Goal: Task Accomplishment & Management: Complete application form

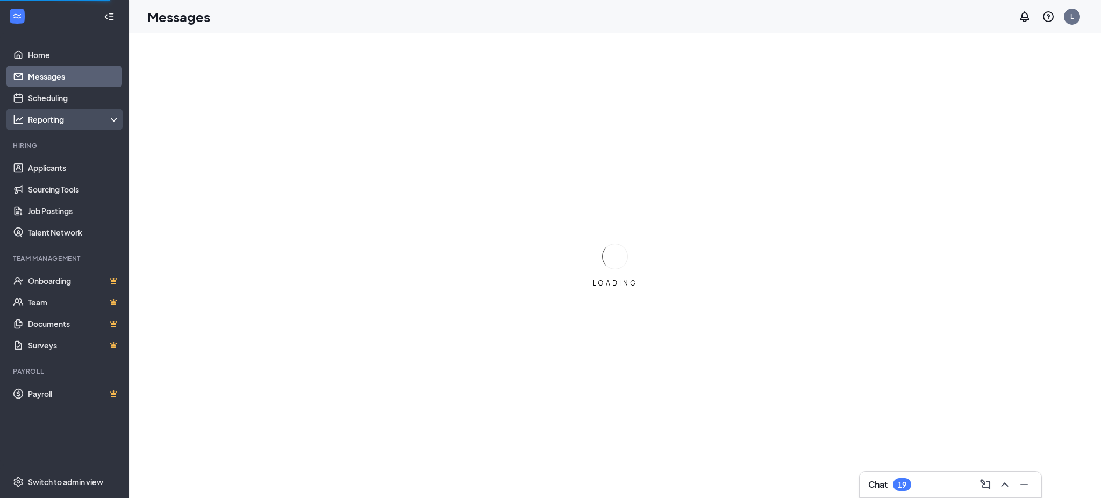
click at [63, 118] on div "Reporting" at bounding box center [74, 119] width 92 height 11
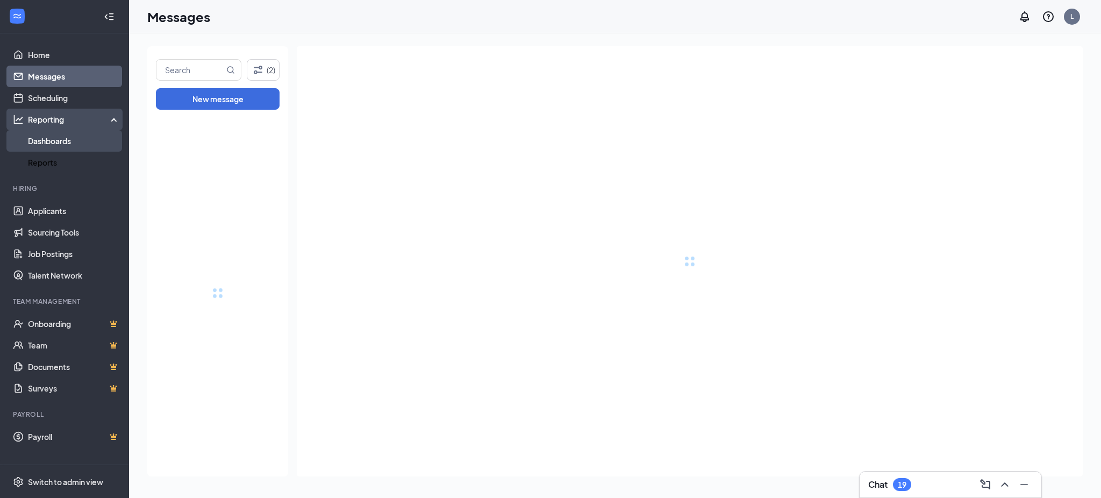
drag, startPoint x: 56, startPoint y: 155, endPoint x: 58, endPoint y: 148, distance: 7.3
click at [56, 155] on link "Reports" at bounding box center [74, 162] width 92 height 21
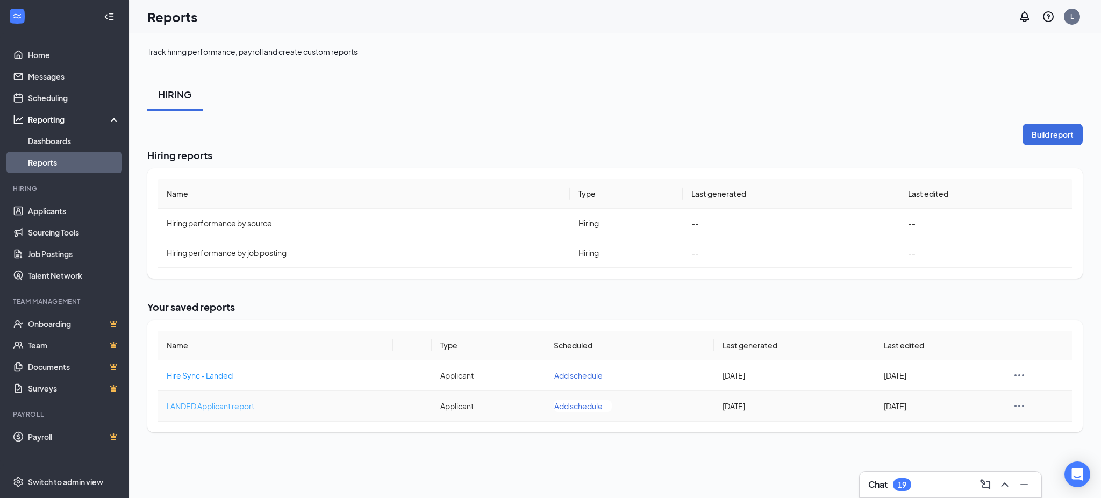
click at [243, 405] on span "LANDED Applicant report" at bounding box center [211, 406] width 88 height 10
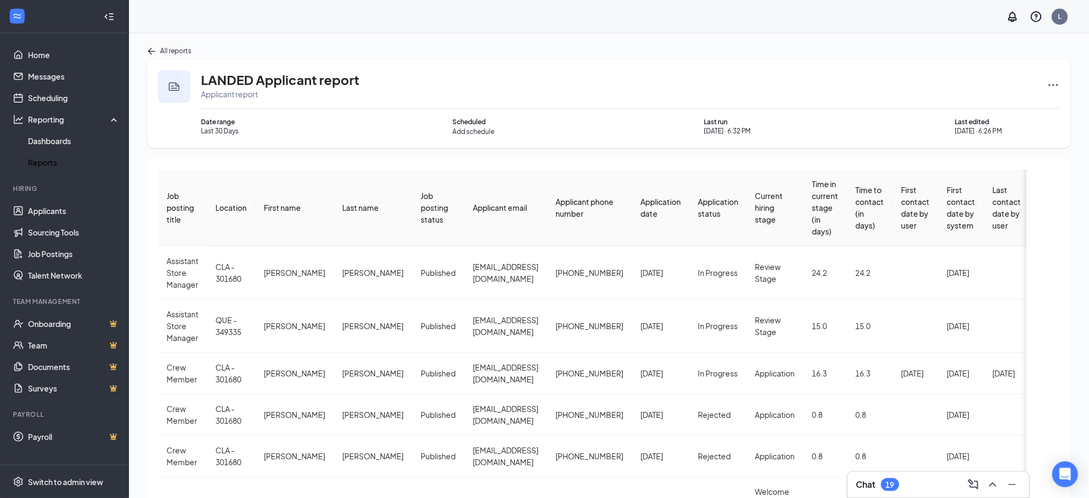
click at [1058, 84] on icon "Ellipses" at bounding box center [1054, 85] width 10 height 2
click at [1015, 187] on span "Rerun report" at bounding box center [1013, 189] width 45 height 11
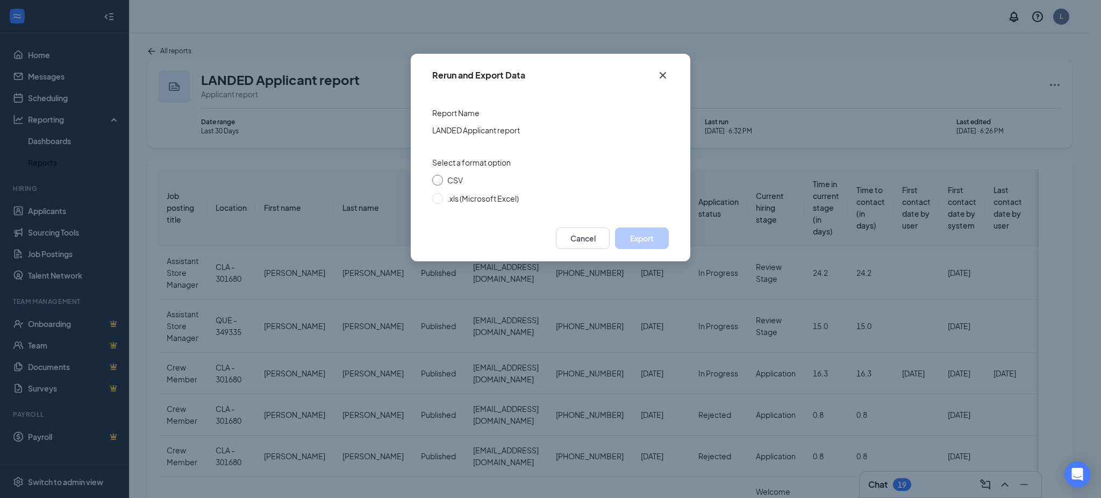
click at [452, 178] on span "CSV" at bounding box center [455, 180] width 16 height 10
click at [443, 178] on input "CSV" at bounding box center [437, 180] width 11 height 11
radio input "true"
click at [650, 236] on button "Export" at bounding box center [642, 237] width 54 height 21
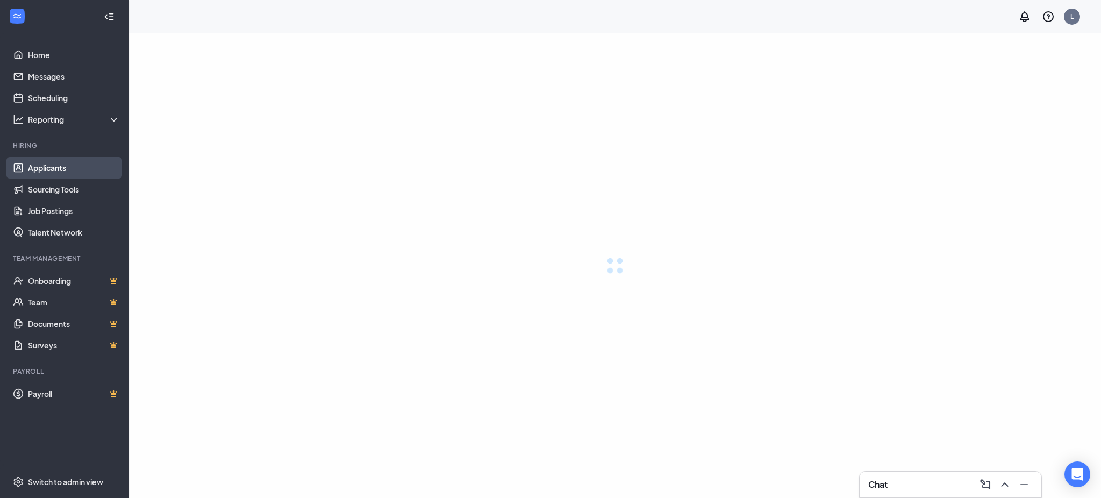
click at [49, 161] on link "Applicants" at bounding box center [74, 167] width 92 height 21
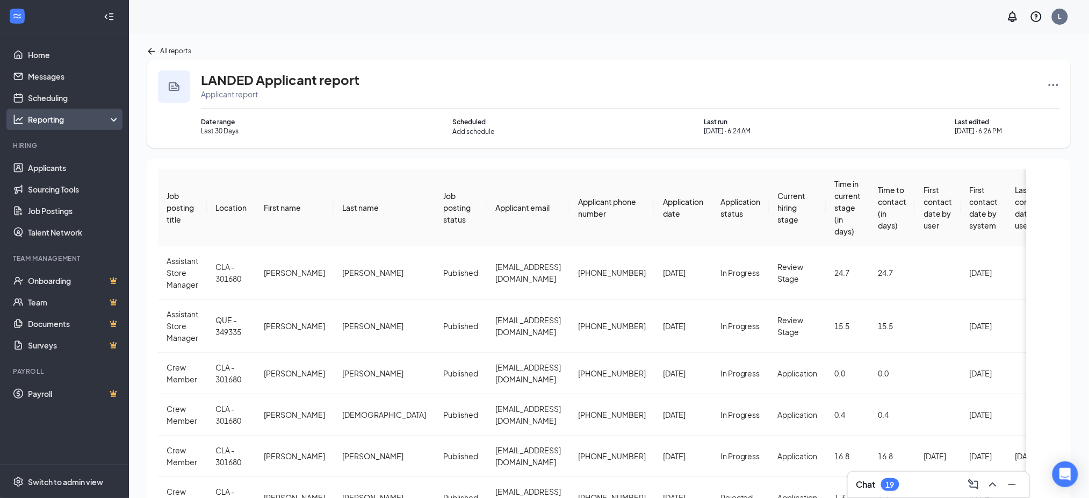
click at [62, 125] on div "Reporting" at bounding box center [64, 119] width 129 height 21
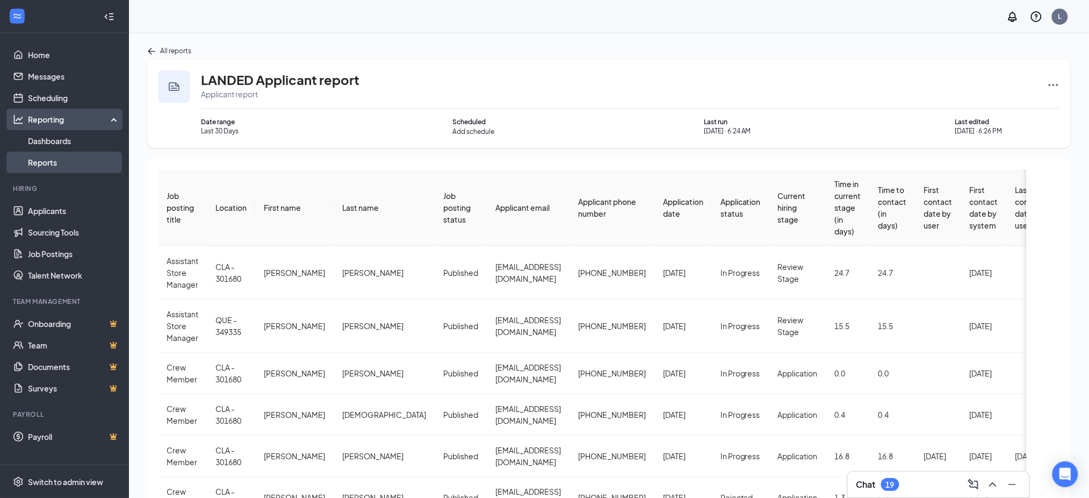
click at [55, 155] on link "Reports" at bounding box center [74, 162] width 92 height 21
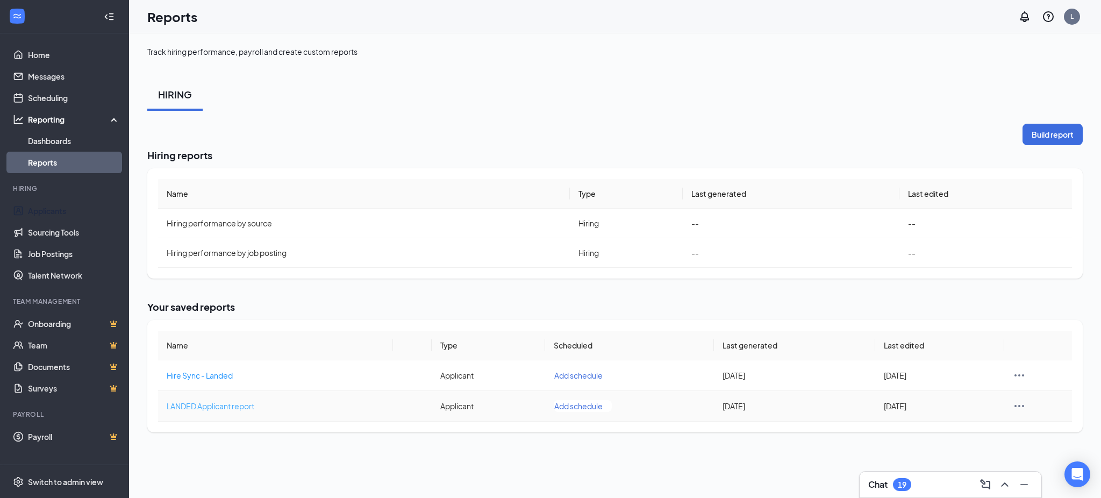
click at [204, 403] on span "LANDED Applicant report" at bounding box center [211, 406] width 88 height 10
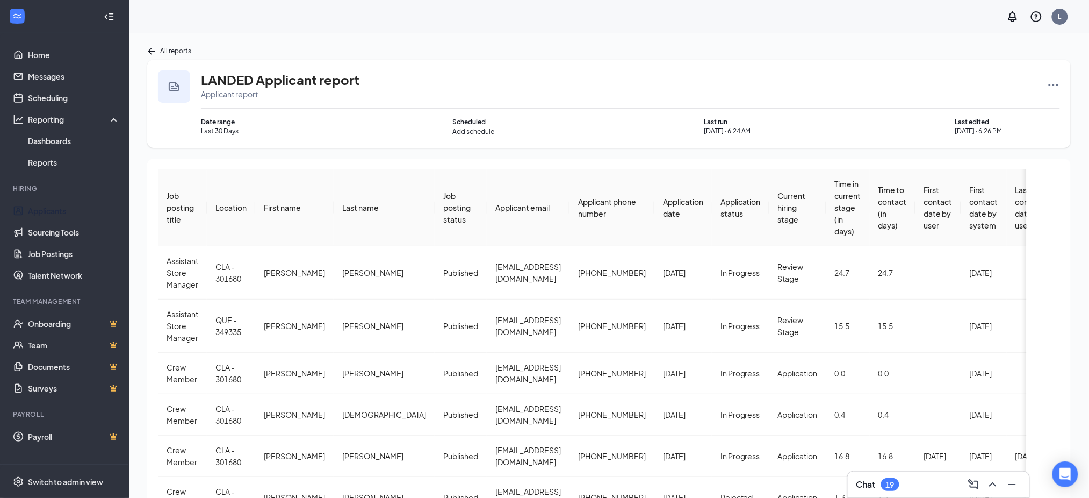
click at [663, 206] on div "Application date" at bounding box center [683, 208] width 40 height 24
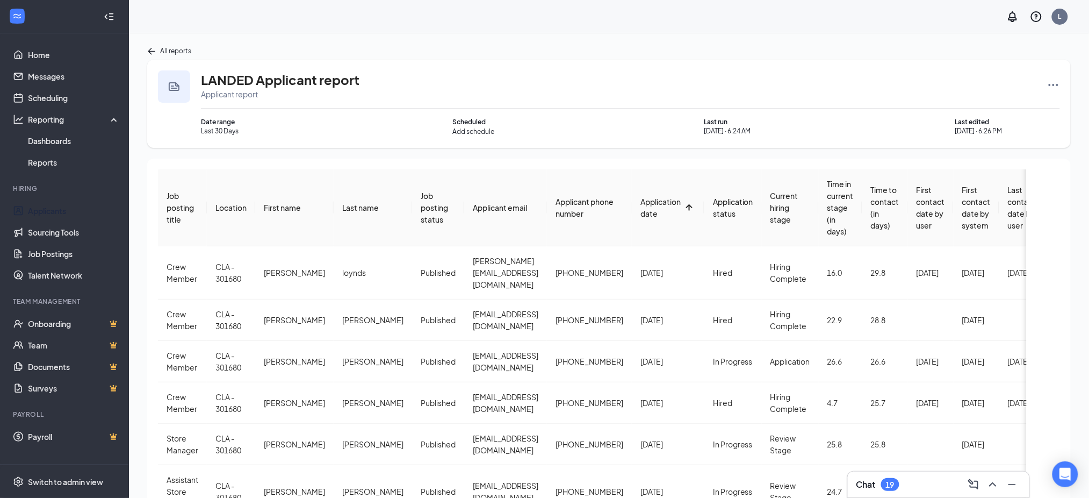
click at [641, 204] on span "Application date" at bounding box center [661, 207] width 40 height 21
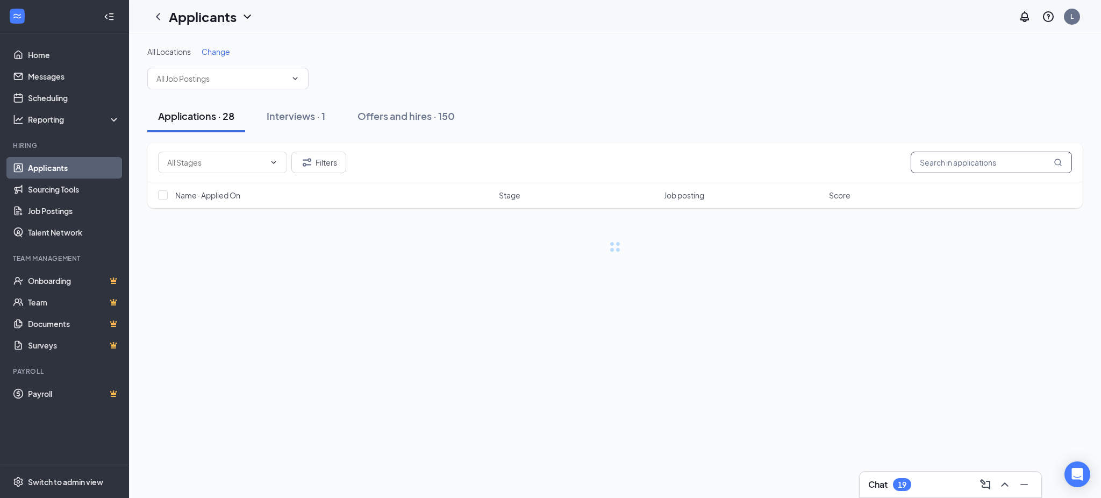
click at [946, 166] on input "text" at bounding box center [990, 162] width 161 height 21
paste input "[EMAIL_ADDRESS][DOMAIN_NAME]"
type input "[EMAIL_ADDRESS][DOMAIN_NAME]"
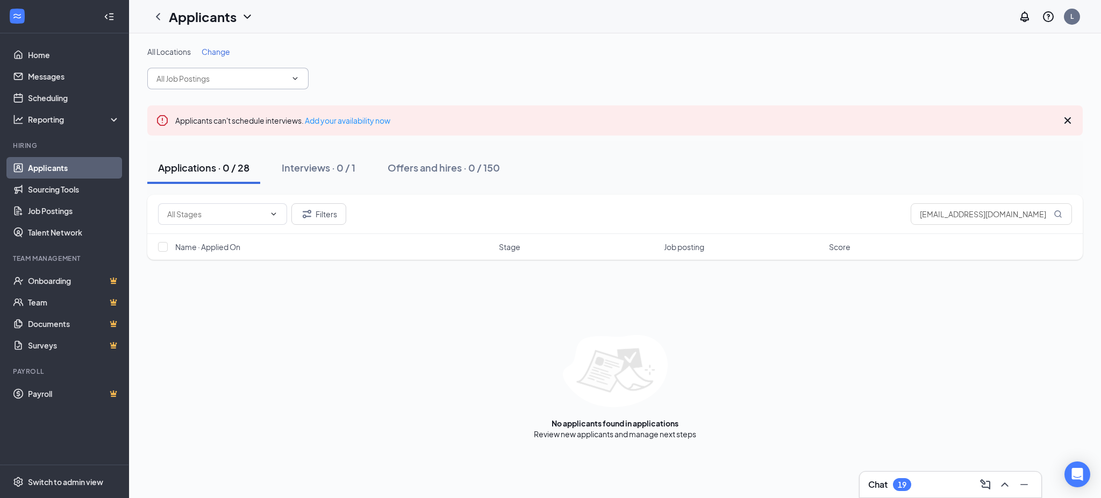
click at [219, 78] on input "text" at bounding box center [221, 79] width 130 height 12
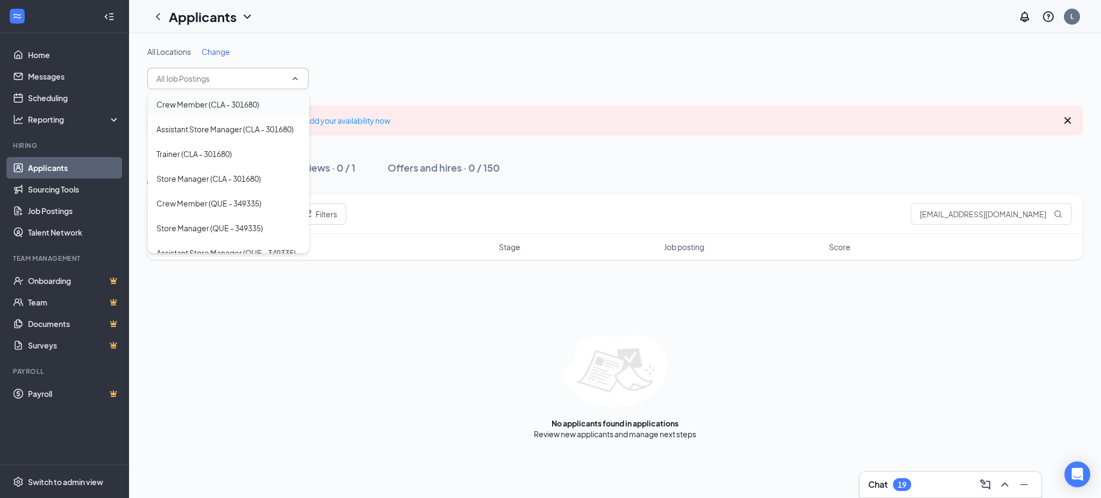
click at [221, 101] on div "Crew Member (CLA - 301680)" at bounding box center [207, 104] width 103 height 12
type input "Crew Member (CLA - 301680)"
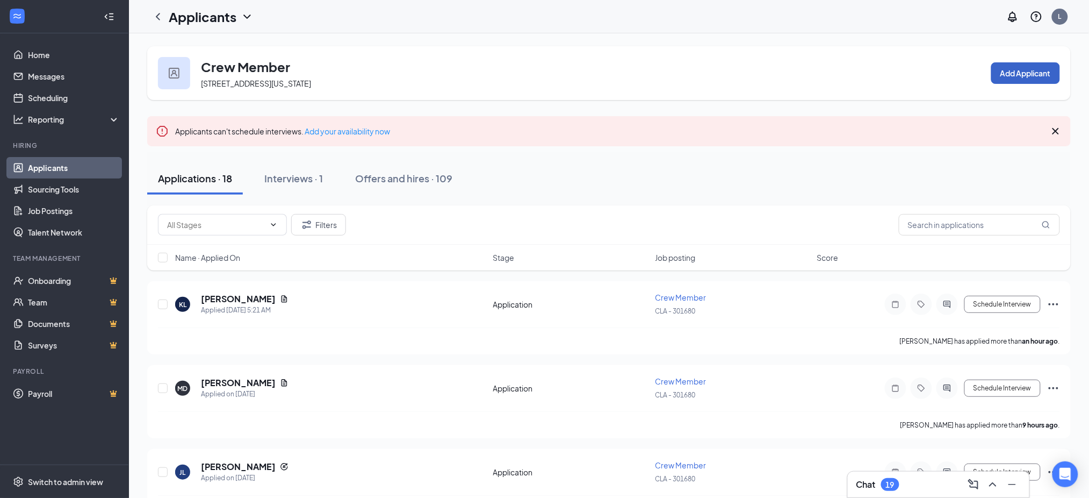
click at [1019, 75] on button "Add Applicant" at bounding box center [1025, 72] width 69 height 21
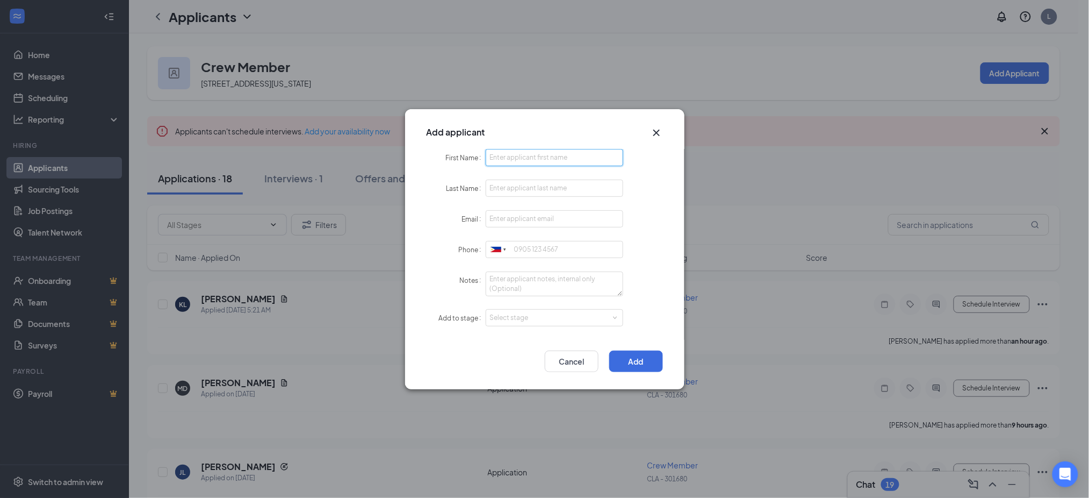
click at [549, 164] on input "First Name" at bounding box center [555, 157] width 138 height 17
paste input "chelsea benjamin"
click at [527, 160] on input "chelsea benjamin" at bounding box center [555, 157] width 138 height 17
type input "[PERSON_NAME]"
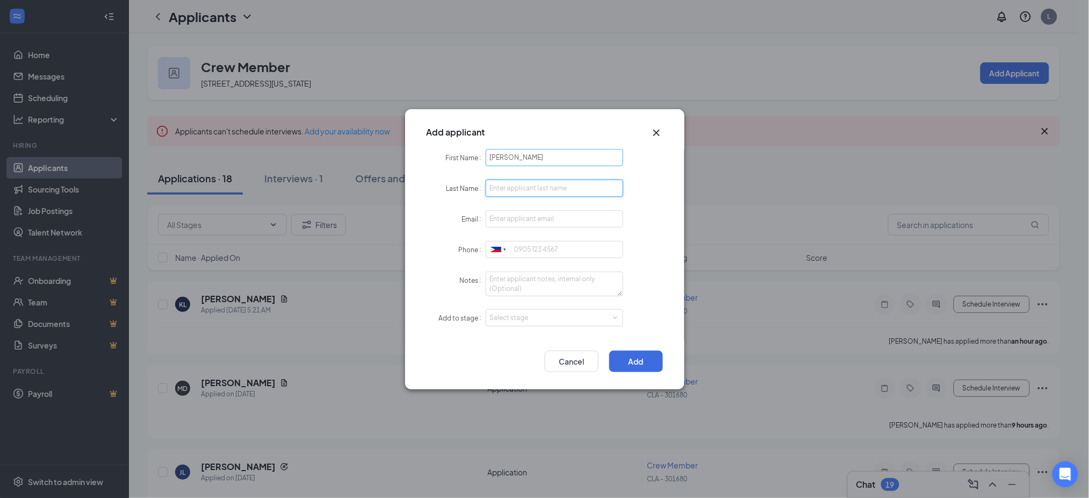
paste input "[PERSON_NAME]"
type input "[PERSON_NAME]"
paste input "[EMAIL_ADDRESS][DOMAIN_NAME]"
type input "[EMAIL_ADDRESS][DOMAIN_NAME]"
click at [530, 243] on input "Phone" at bounding box center [555, 249] width 138 height 17
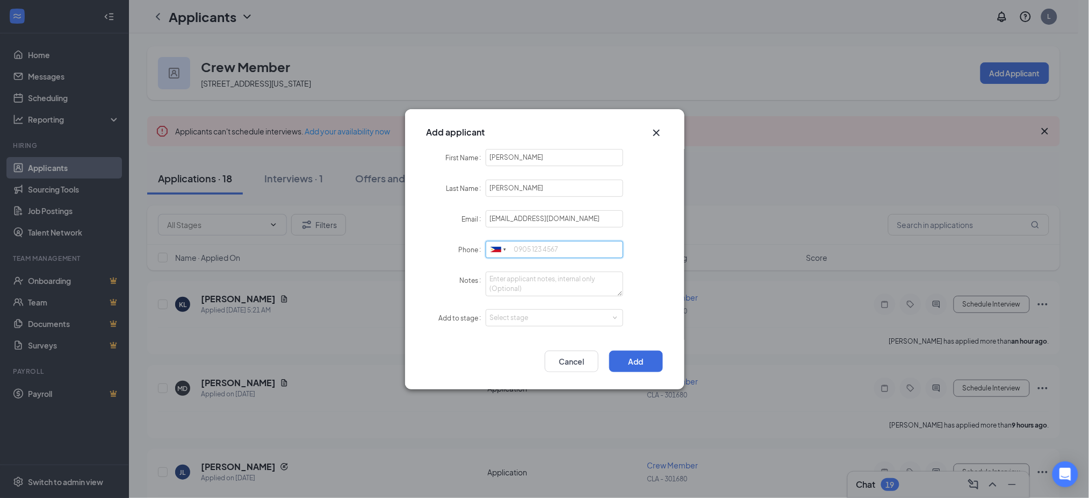
paste input "8027801149"
click at [533, 319] on div "Select stage" at bounding box center [552, 317] width 125 height 11
type input "8027801149"
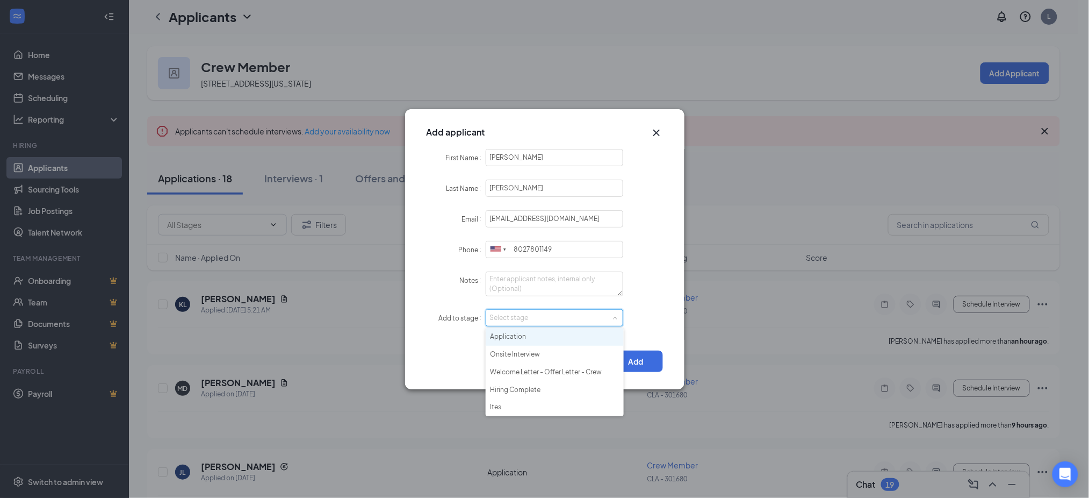
click at [526, 336] on li "Application" at bounding box center [555, 337] width 138 height 18
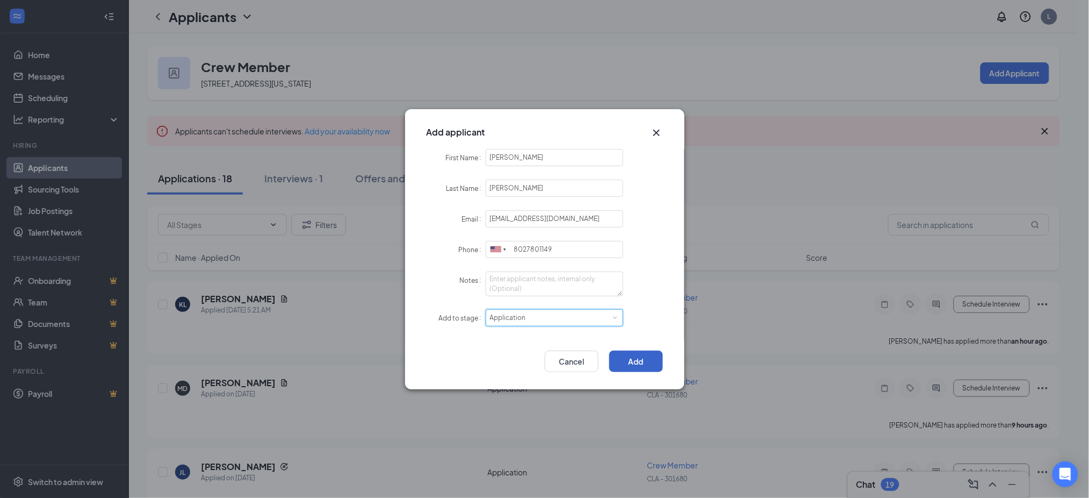
click at [630, 354] on button "Add" at bounding box center [636, 360] width 54 height 21
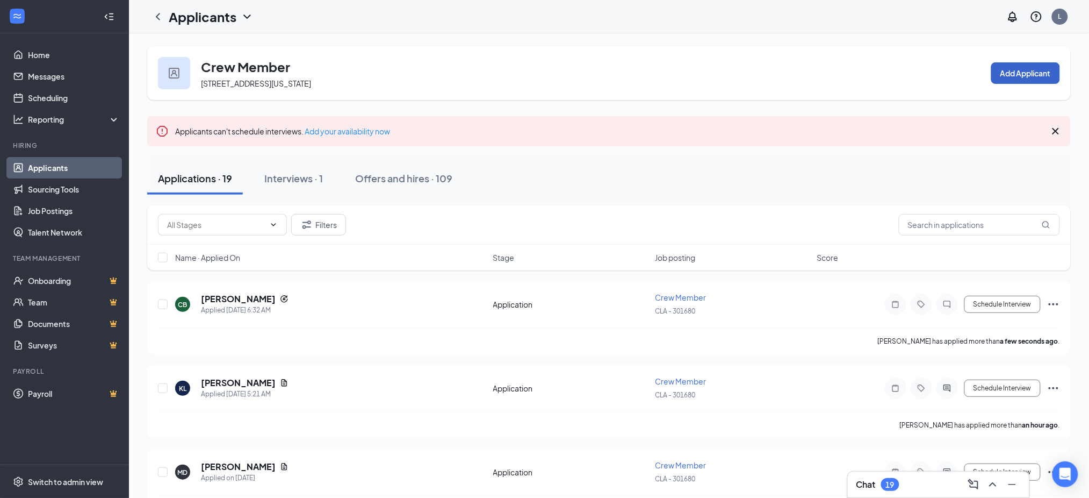
click at [1025, 69] on button "Add Applicant" at bounding box center [1025, 72] width 69 height 21
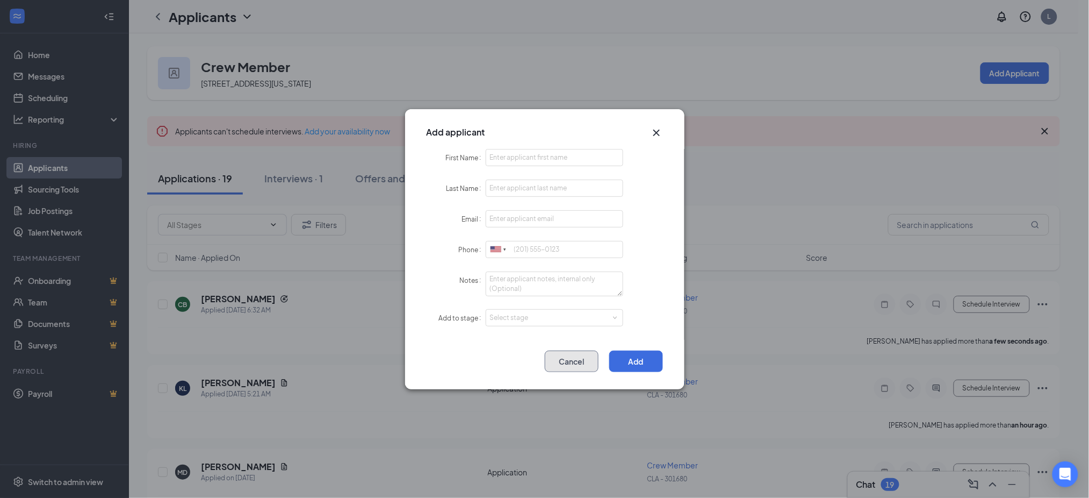
click at [582, 359] on button "Cancel" at bounding box center [572, 360] width 54 height 21
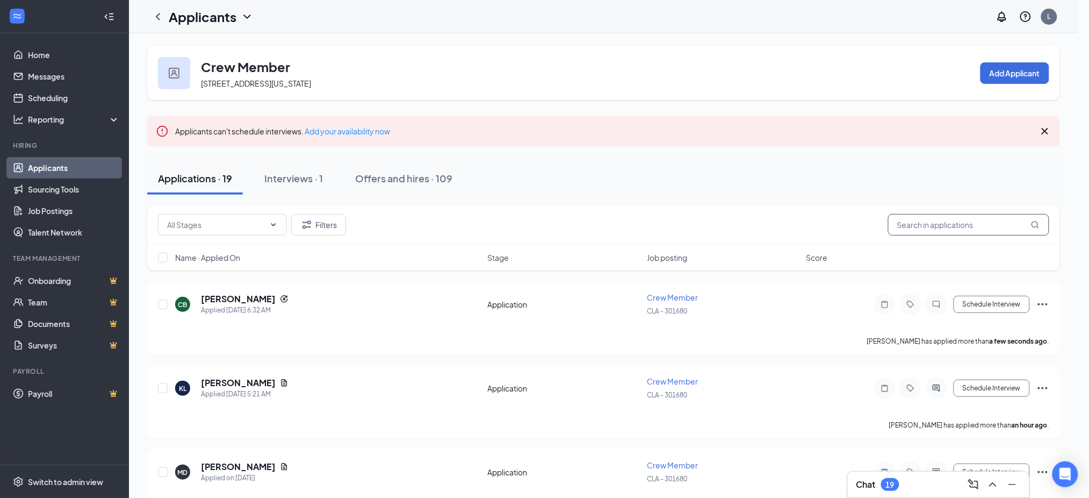
click at [952, 216] on input "text" at bounding box center [968, 224] width 161 height 21
paste input "david hurley"
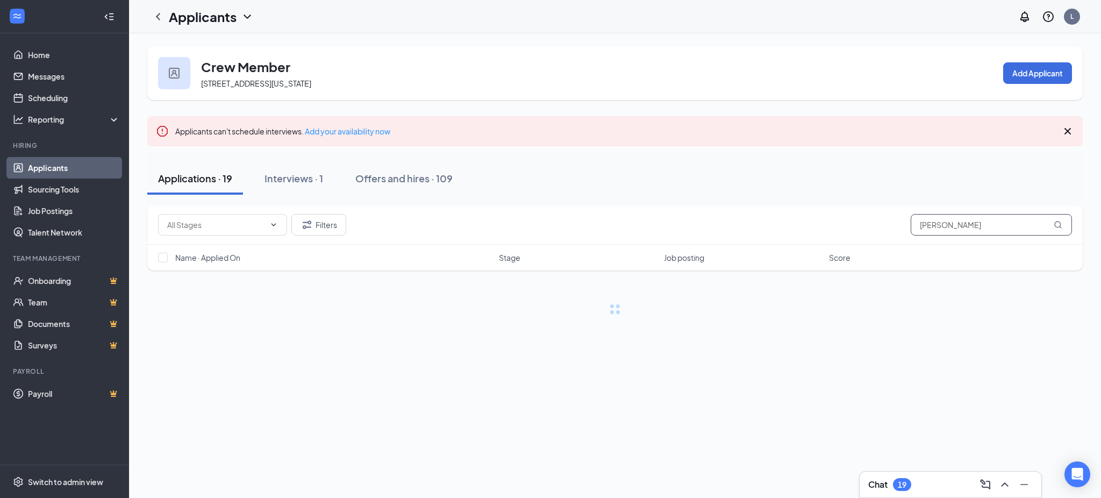
type input "david hurley"
drag, startPoint x: 975, startPoint y: 224, endPoint x: 813, endPoint y: 219, distance: 161.8
click at [813, 219] on div "Filters david hurley" at bounding box center [615, 224] width 914 height 21
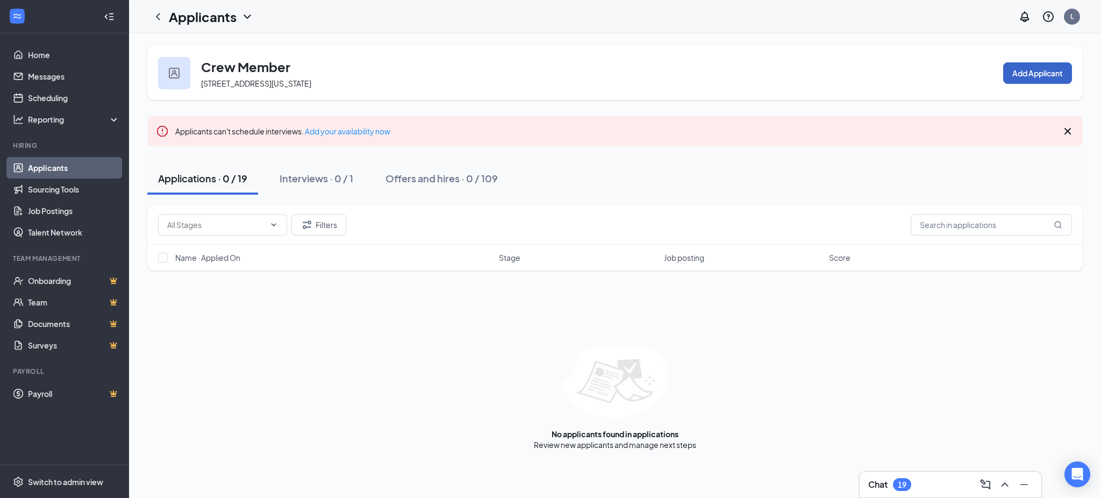
click at [1030, 75] on button "Add Applicant" at bounding box center [1037, 72] width 69 height 21
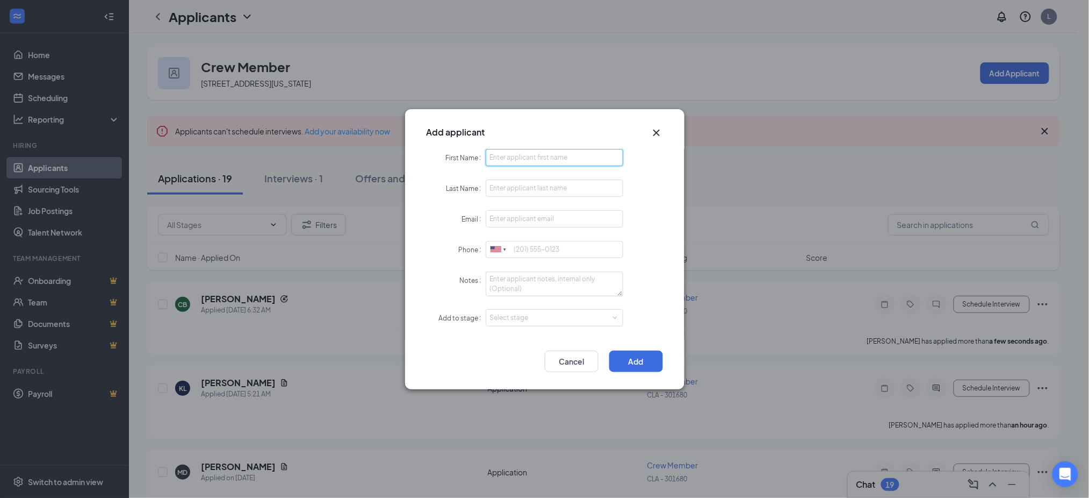
click at [513, 161] on input "First Name" at bounding box center [555, 157] width 138 height 17
paste input "david hurley"
click at [519, 158] on input "david hurley" at bounding box center [555, 157] width 138 height 17
type input "[PERSON_NAME]"
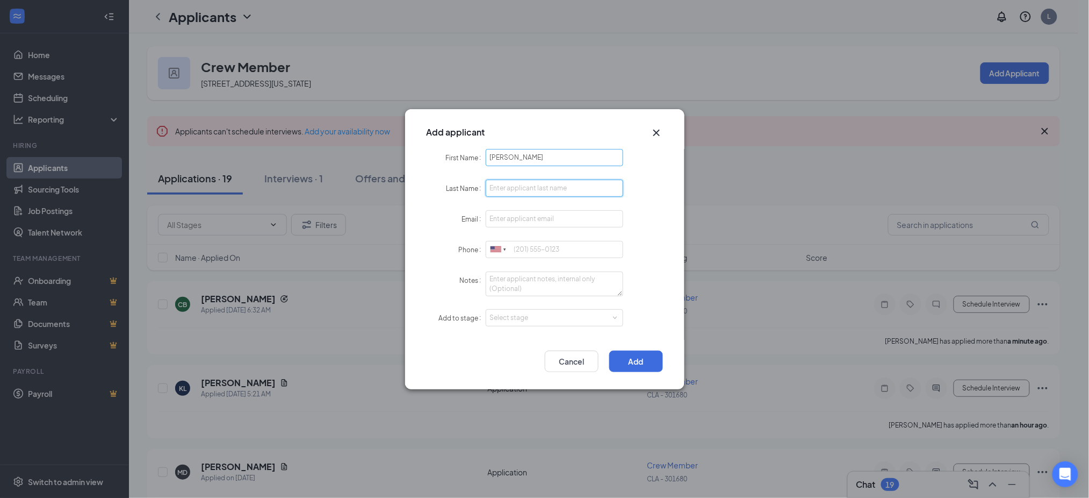
paste input "[PERSON_NAME]"
type input "[PERSON_NAME]"
paste input "[EMAIL_ADDRESS][DOMAIN_NAME]"
type input "[EMAIL_ADDRESS][DOMAIN_NAME]"
click at [565, 254] on input "Phone" at bounding box center [555, 249] width 138 height 17
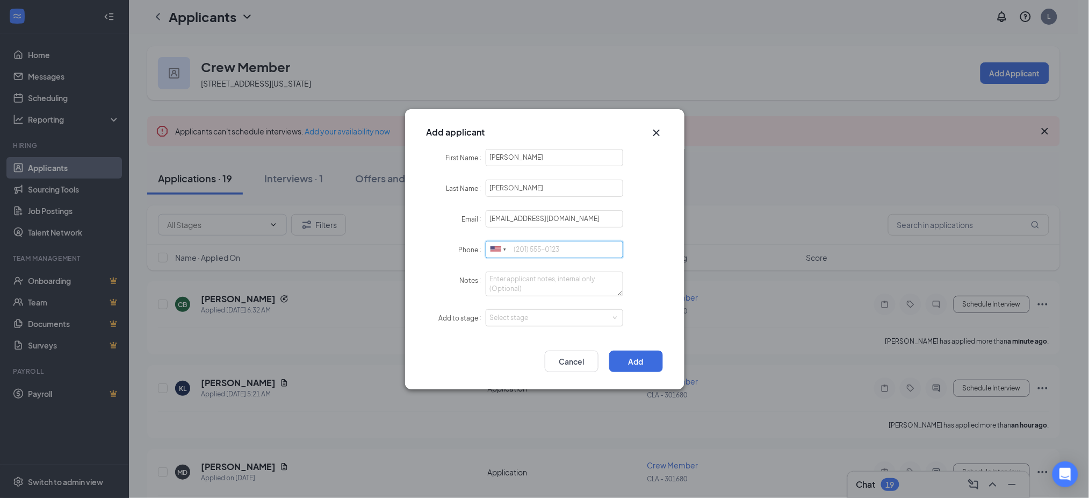
paste input "[EMAIL_ADDRESS][DOMAIN_NAME]"
click at [533, 316] on div "Select stage" at bounding box center [552, 317] width 125 height 11
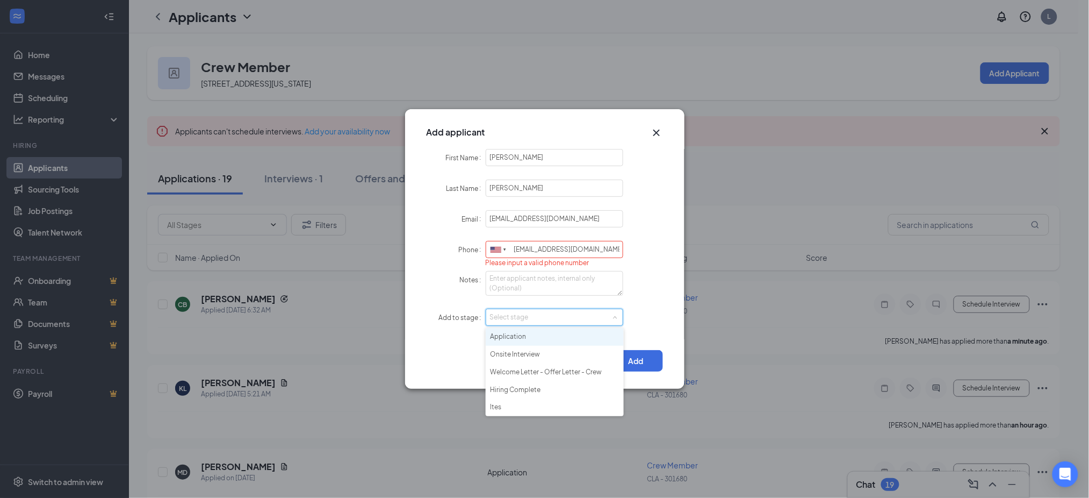
click at [531, 333] on li "Application" at bounding box center [555, 337] width 138 height 18
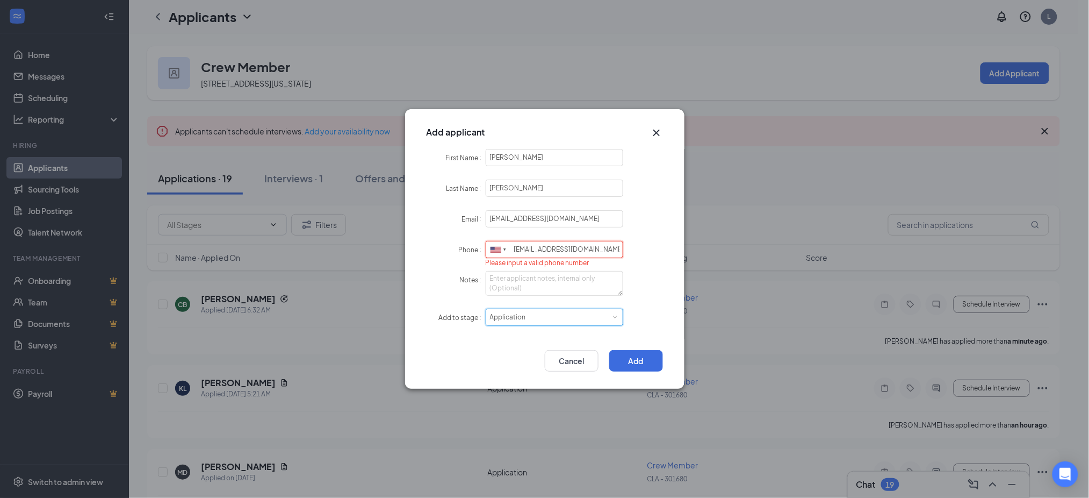
click at [575, 246] on input "[EMAIL_ADDRESS][DOMAIN_NAME]" at bounding box center [555, 249] width 138 height 17
paste input "8027801175"
paste input "tel"
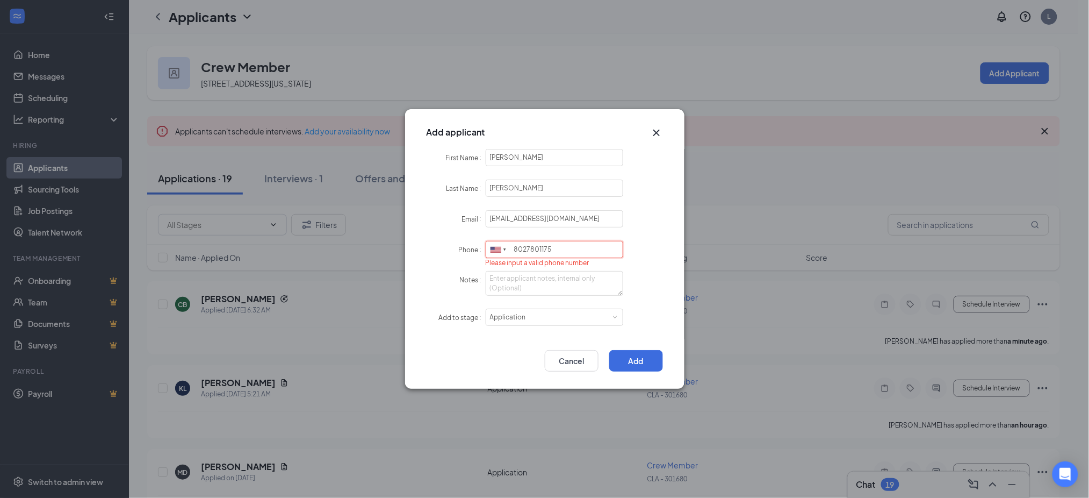
type input "8027801175"
click at [645, 267] on form "First Name david Last Name hurley Email dhurley305@gmail.com Phone United State…" at bounding box center [545, 244] width 236 height 191
click at [641, 356] on button "Add" at bounding box center [636, 360] width 54 height 21
